Goal: Complete application form: Complete application form

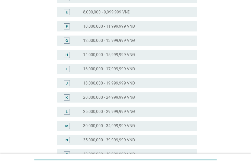
scroll to position [106, 0]
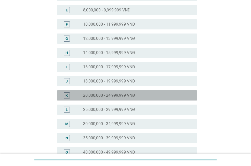
click at [67, 97] on div "K" at bounding box center [66, 95] width 2 height 5
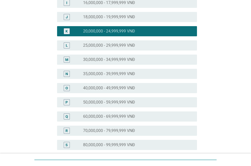
scroll to position [248, 0]
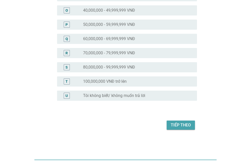
click at [180, 125] on div "Tiếp theo" at bounding box center [181, 125] width 20 height 6
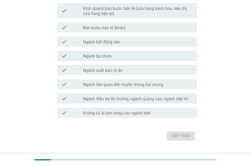
scroll to position [284, 0]
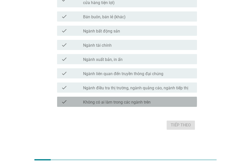
click at [151, 100] on div "check_box_outline_blank Không có ai làm trong các ngành trên" at bounding box center [138, 102] width 110 height 6
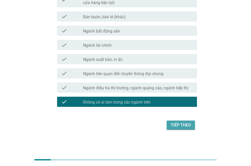
click at [180, 125] on div "Tiếp theo" at bounding box center [181, 125] width 20 height 6
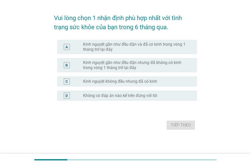
scroll to position [0, 0]
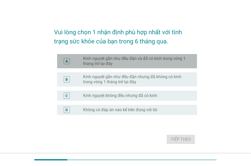
click at [157, 63] on label "Kinh nguyệt gần như đều đặn và đã có kinh trong vòng 1 tháng trở lại đây" at bounding box center [136, 61] width 106 height 10
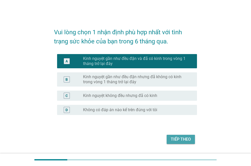
click at [183, 139] on div "Tiếp theo" at bounding box center [181, 140] width 20 height 6
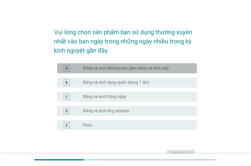
click at [170, 70] on div "radio_button_unchecked Băng vệ sinh (không bao gồm băng vệ sinh vải)" at bounding box center [136, 68] width 106 height 5
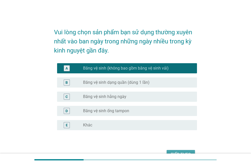
click at [183, 151] on button "Tiếp theo" at bounding box center [180, 154] width 28 height 9
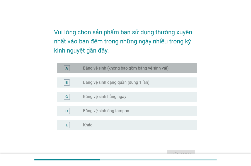
click at [188, 69] on div "radio_button_unchecked Băng vệ sinh (không bao gồm băng vệ sinh vải)" at bounding box center [136, 68] width 106 height 5
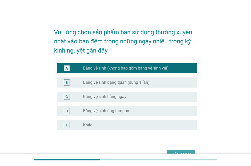
click at [184, 151] on button "Tiếp theo" at bounding box center [180, 154] width 28 height 9
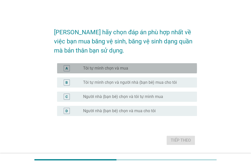
click at [159, 72] on div "A radio_button_unchecked Tôi tự mình chọn và mua" at bounding box center [127, 68] width 140 height 10
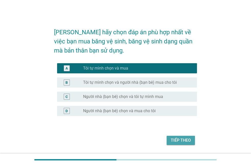
click at [178, 139] on div "Tiếp theo" at bounding box center [181, 141] width 20 height 6
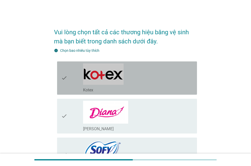
click at [170, 84] on div "check_box_outline_blank Kotex" at bounding box center [138, 78] width 110 height 29
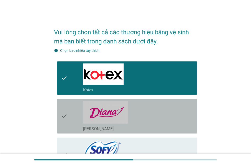
click at [170, 114] on div "check_box_outline_blank [PERSON_NAME]" at bounding box center [138, 116] width 110 height 31
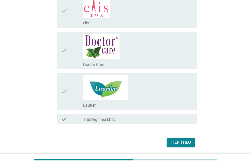
scroll to position [263, 0]
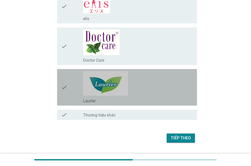
click at [174, 97] on div "check_box_outline_blank Laurier" at bounding box center [138, 87] width 110 height 33
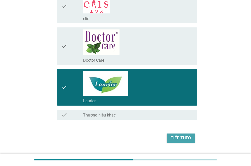
click at [183, 139] on div "Tiếp theo" at bounding box center [181, 138] width 20 height 6
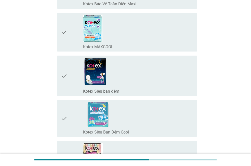
scroll to position [1070, 0]
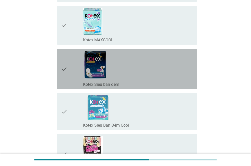
click at [181, 61] on div "check_box_outline_blank Kotex Siêu ban đêm" at bounding box center [138, 69] width 110 height 36
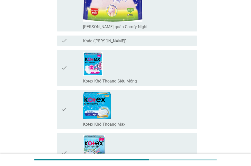
scroll to position [870, 0]
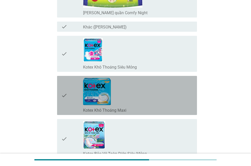
click at [189, 87] on div "check_box_outline_blank Kotex Khô Thoáng Maxi" at bounding box center [138, 95] width 110 height 35
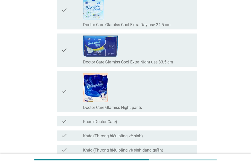
scroll to position [4100, 0]
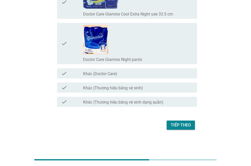
click at [184, 126] on div "Tiếp theo" at bounding box center [181, 125] width 20 height 6
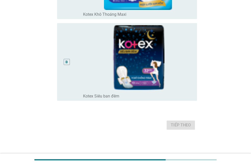
scroll to position [0, 0]
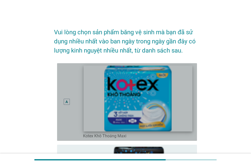
click at [177, 104] on img at bounding box center [137, 99] width 108 height 66
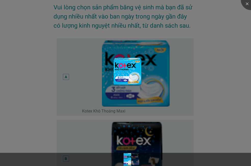
scroll to position [25, 0]
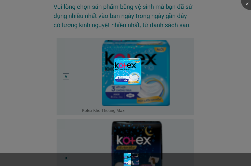
click at [173, 59] on div at bounding box center [125, 83] width 251 height 166
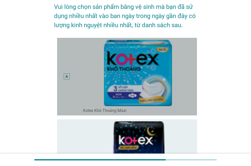
click at [73, 79] on div "A" at bounding box center [72, 77] width 22 height 74
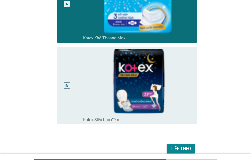
scroll to position [109, 0]
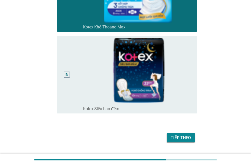
click at [180, 138] on div "Tiếp theo" at bounding box center [181, 138] width 20 height 6
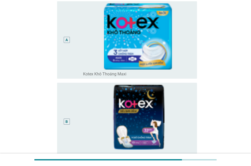
scroll to position [73, 0]
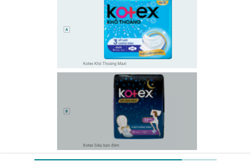
click at [79, 117] on div "B" at bounding box center [72, 112] width 22 height 74
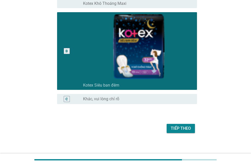
scroll to position [136, 0]
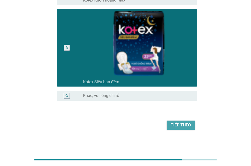
click at [180, 128] on div "Tiếp theo" at bounding box center [181, 125] width 20 height 6
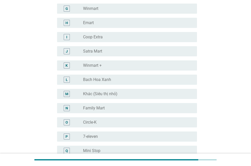
scroll to position [0, 0]
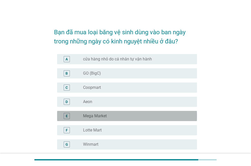
click at [129, 116] on div "radio_button_unchecked Mega Market" at bounding box center [136, 116] width 106 height 5
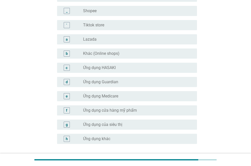
scroll to position [501, 0]
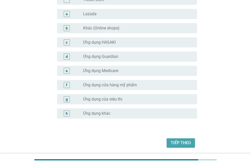
click at [186, 144] on div "Tiếp theo" at bounding box center [181, 143] width 20 height 6
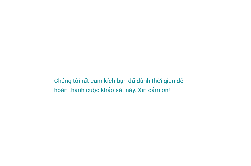
scroll to position [0, 0]
